Goal: Task Accomplishment & Management: Manage account settings

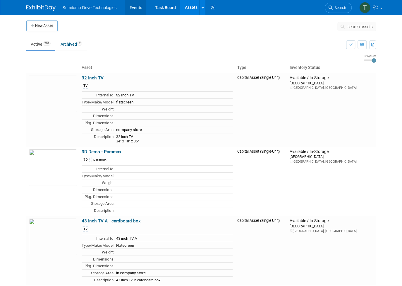
click at [134, 7] on link "Events" at bounding box center [135, 7] width 21 height 15
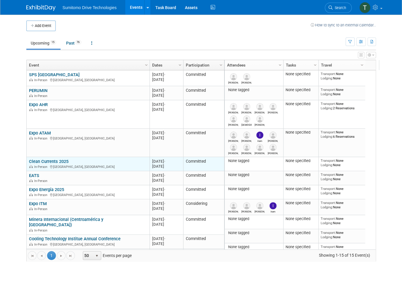
click at [53, 160] on link "Clean Currents 2025" at bounding box center [49, 161] width 40 height 5
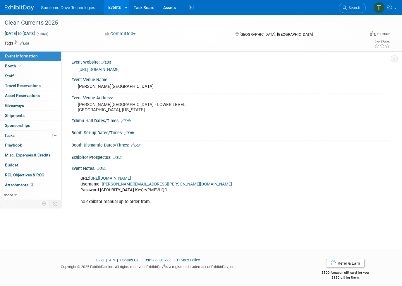
click at [131, 176] on link "[URL][DOMAIN_NAME]" at bounding box center [110, 178] width 42 height 5
click at [110, 7] on link "Events" at bounding box center [114, 7] width 21 height 15
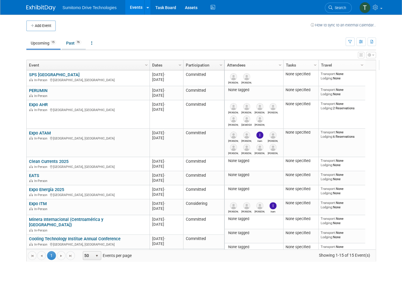
click at [66, 44] on link "Past 76" at bounding box center [74, 42] width 24 height 11
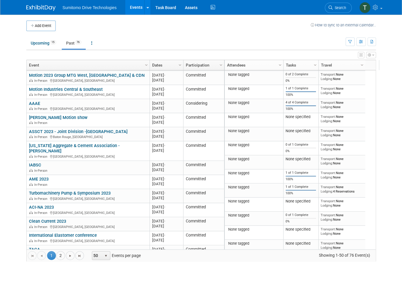
scroll to position [160, 0]
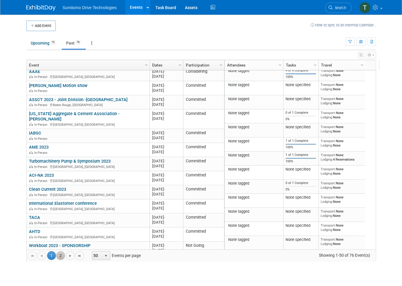
click at [56, 254] on link "2" at bounding box center [60, 255] width 9 height 9
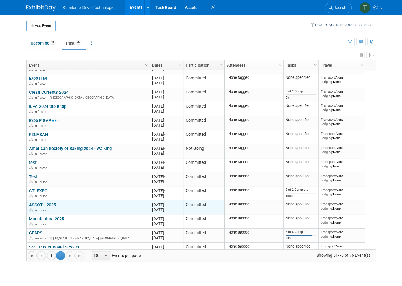
scroll to position [32, 0]
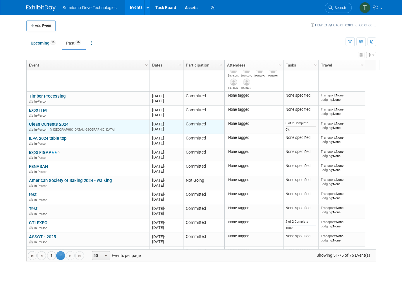
click at [59, 123] on link "Clean Currents 2024" at bounding box center [49, 123] width 40 height 5
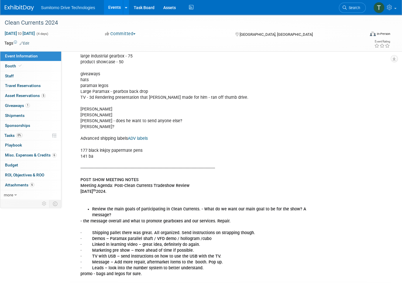
scroll to position [266, 0]
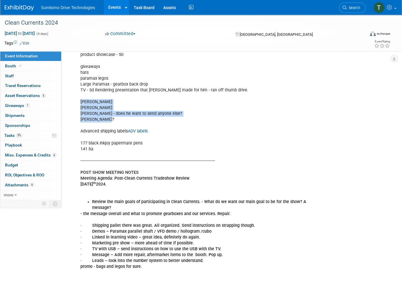
drag, startPoint x: 105, startPoint y: 128, endPoint x: 79, endPoint y: 110, distance: 32.3
click at [79, 110] on div "|| 50% due April 1st, 2024 || 100% due July 15th, 2024 ADVACED WAREHOUSE - 09/0…" at bounding box center [202, 102] width 252 height 341
copy div "Brett Parker Steve Adams Tim Tebbe - does he want to send anyone else? Jan Schu…"
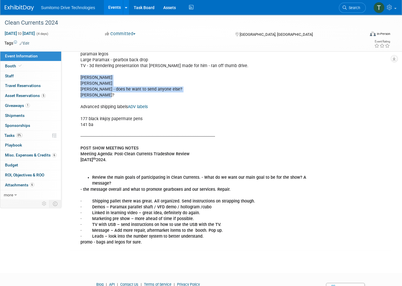
scroll to position [295, 0]
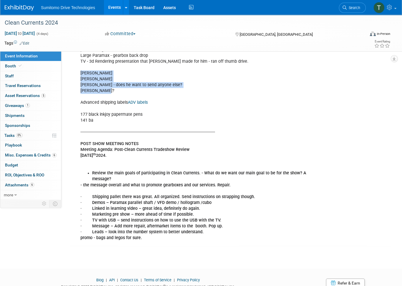
drag, startPoint x: 145, startPoint y: 246, endPoint x: 92, endPoint y: 194, distance: 74.1
click at [92, 194] on div "|| 50% due April 1st, 2024 || 100% due July 15th, 2024 ADVACED WAREHOUSE - 09/0…" at bounding box center [202, 73] width 252 height 341
copy div "· Shipping pallet there was great. All organized. Send instructions on strappin…"
click at [111, 5] on link "Events" at bounding box center [114, 7] width 21 height 15
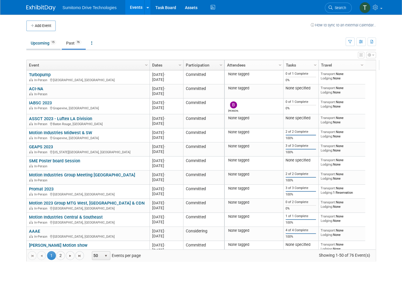
click at [26, 42] on link "Upcoming 15" at bounding box center [43, 42] width 34 height 11
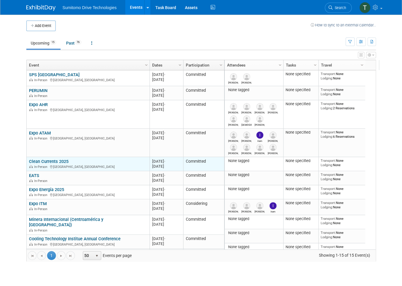
click at [59, 159] on link "Clean Currents 2025" at bounding box center [49, 161] width 40 height 5
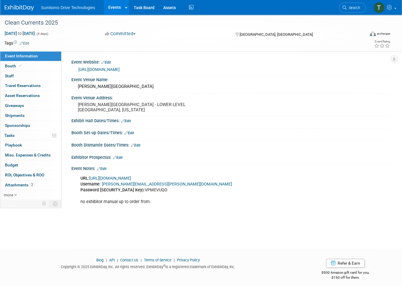
click at [102, 169] on link "Edit" at bounding box center [102, 169] width 10 height 4
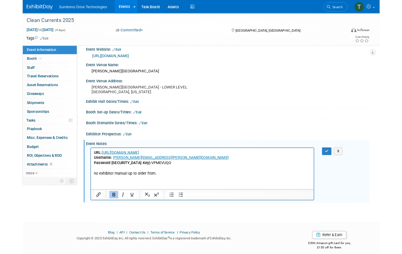
scroll to position [11, 0]
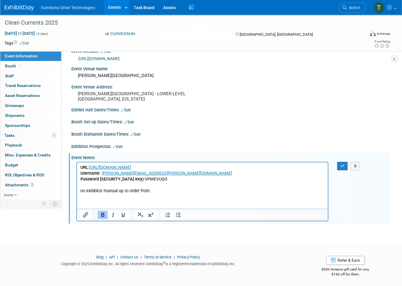
click at [172, 193] on p "URL: [URL][DOMAIN_NAME] Username: [PERSON_NAME][EMAIL_ADDRESS][PERSON_NAME][DOM…" at bounding box center [202, 178] width 244 height 29
drag, startPoint x: 158, startPoint y: 190, endPoint x: 77, endPoint y: 193, distance: 80.8
click at [77, 193] on html "URL: https://www.conferenceharvester.com/harvester2expw/login.asp?EventKey=VPHS…" at bounding box center [202, 178] width 251 height 32
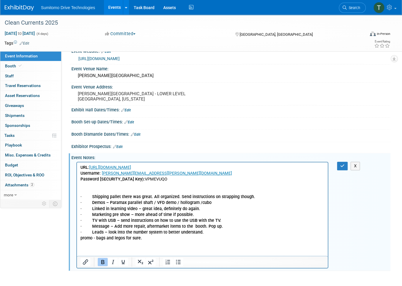
click at [184, 241] on html "URL: https://www.conferenceharvester.com/harvester2expw/login.asp?EventKey=VPHS…" at bounding box center [202, 201] width 251 height 79
click at [345, 167] on button "button" at bounding box center [342, 166] width 11 height 8
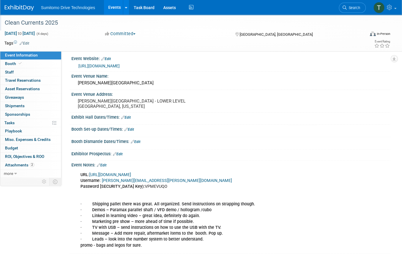
scroll to position [0, 0]
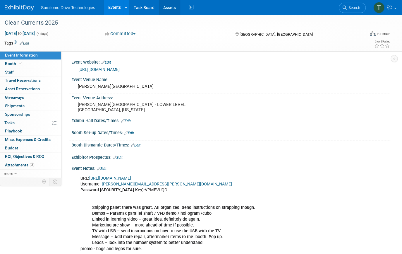
click at [172, 6] on link "Assets" at bounding box center [169, 7] width 21 height 15
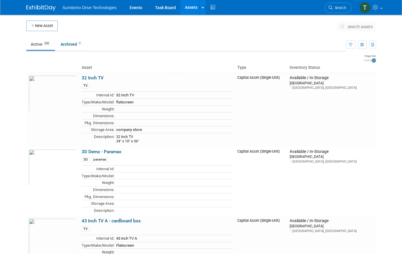
click at [359, 24] on span "search assets" at bounding box center [360, 26] width 25 height 5
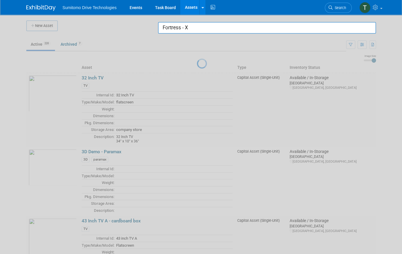
type input "Fortress - X"
